Goal: Task Accomplishment & Management: Complete application form

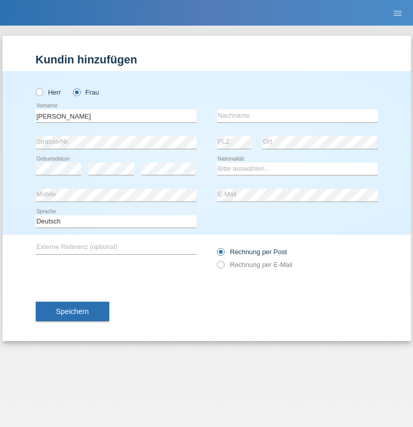
type input "Ivone"
click at [297, 115] on input "text" at bounding box center [297, 115] width 161 height 13
type input "Ferreira"
select select "CH"
radio input "true"
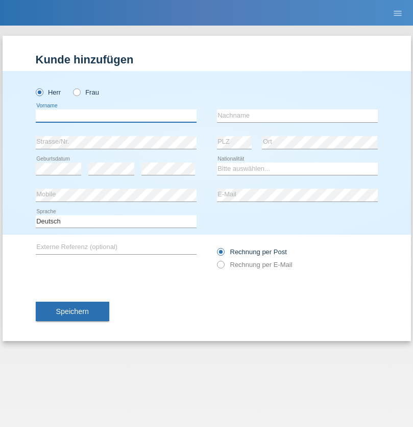
click at [116, 115] on input "text" at bounding box center [116, 115] width 161 height 13
type input "[PERSON_NAME]"
click at [297, 115] on input "text" at bounding box center [297, 115] width 161 height 13
type input "Hager"
select select "CH"
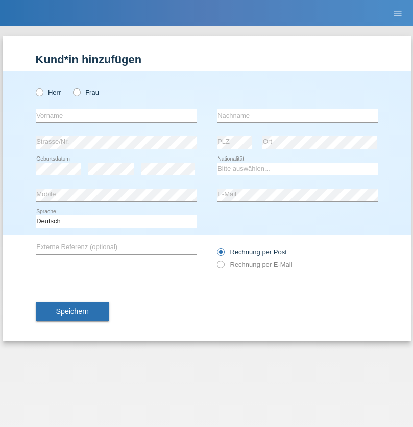
radio input "true"
click at [116, 115] on input "text" at bounding box center [116, 115] width 161 height 13
type input "Suada"
click at [297, 115] on input "text" at bounding box center [297, 115] width 161 height 13
type input "Fuss"
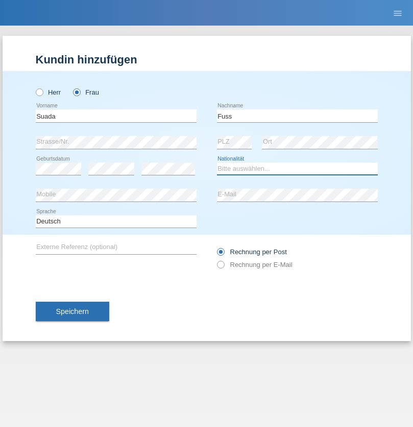
select select "AL"
select select "C"
select select "07"
select select "06"
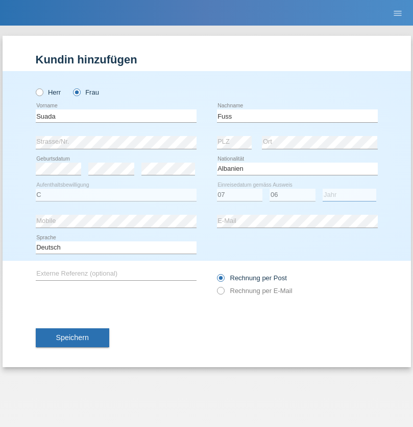
select select "1981"
